Goal: Transaction & Acquisition: Purchase product/service

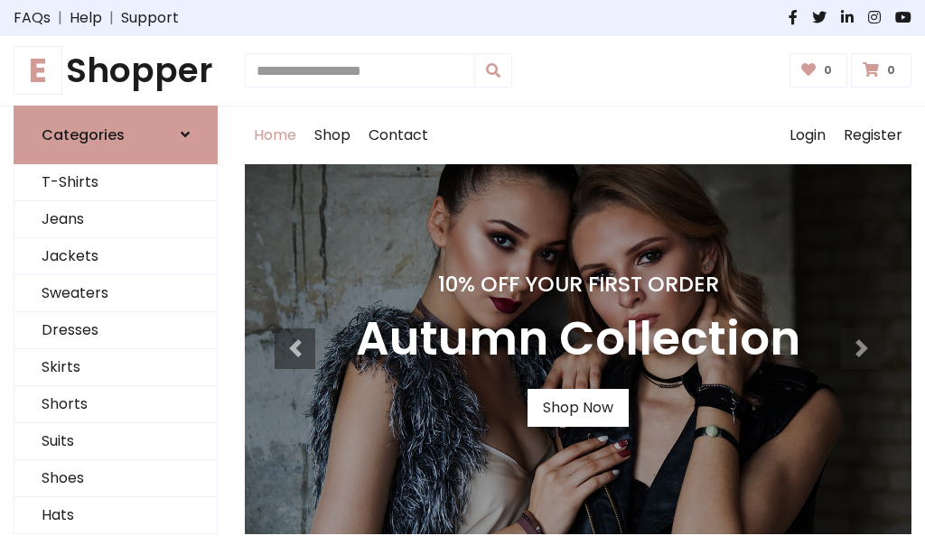
click at [462, 273] on h4 "10% Off Your First Order" at bounding box center [578, 284] width 444 height 25
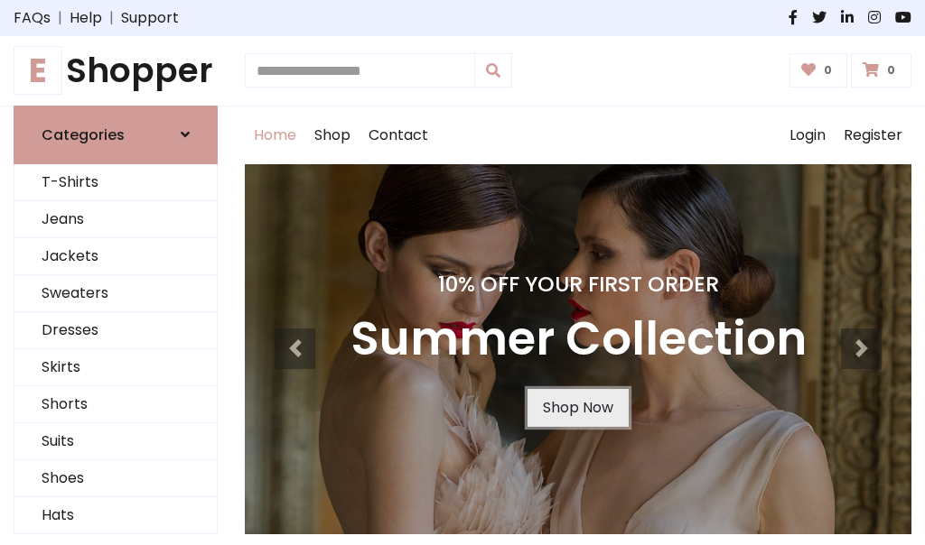
click at [577, 407] on link "Shop Now" at bounding box center [577, 408] width 101 height 38
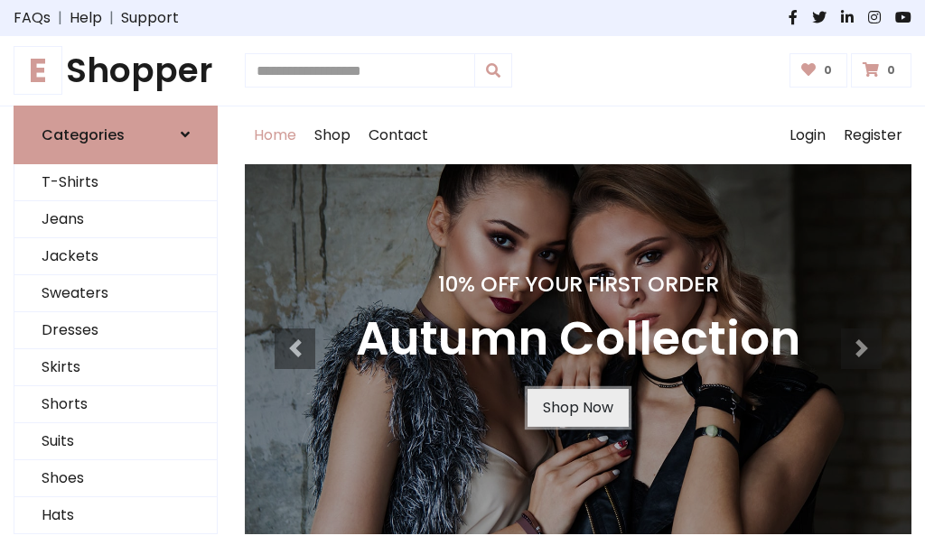
click at [577, 407] on link "Shop Now" at bounding box center [577, 408] width 101 height 38
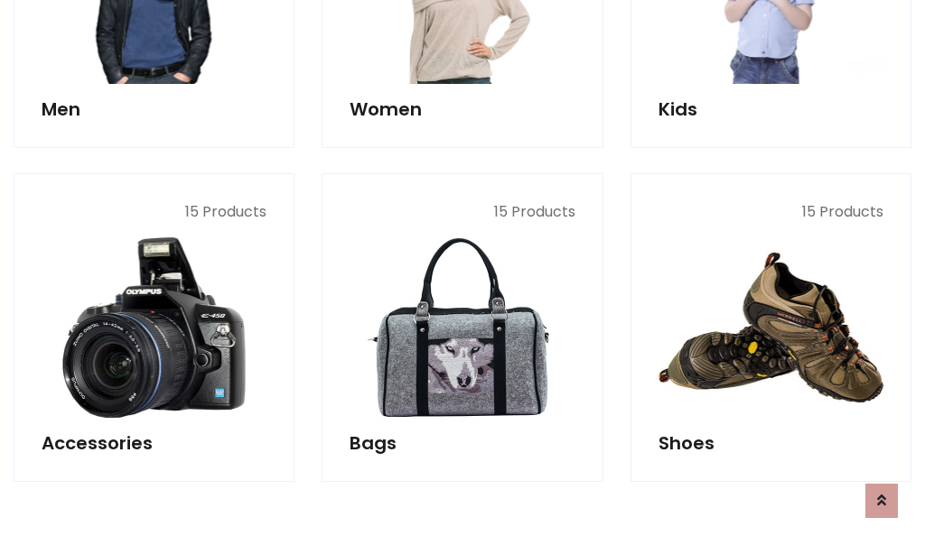
scroll to position [1800, 0]
